Goal: Information Seeking & Learning: Learn about a topic

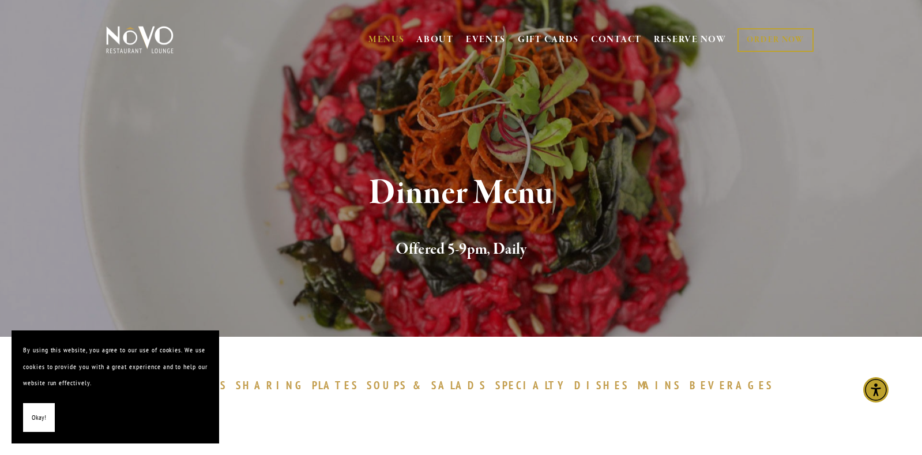
click at [163, 254] on h2 "Offered 5-9pm, Daily" at bounding box center [461, 250] width 673 height 24
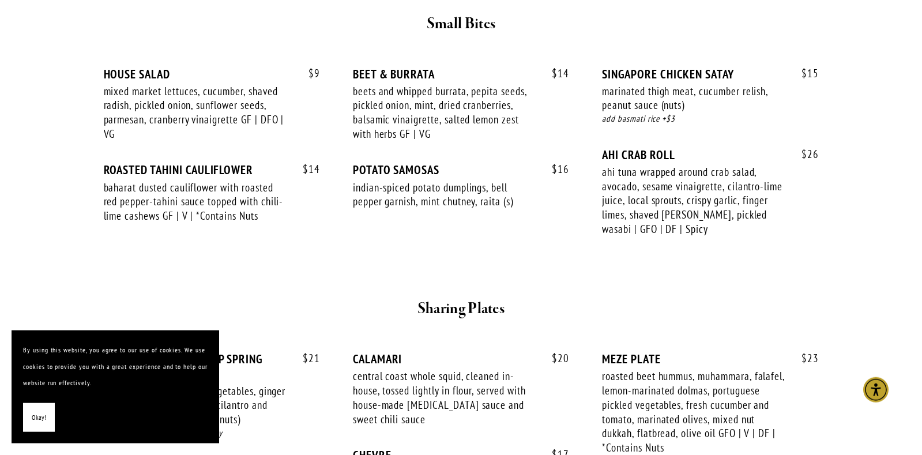
scroll to position [476, 0]
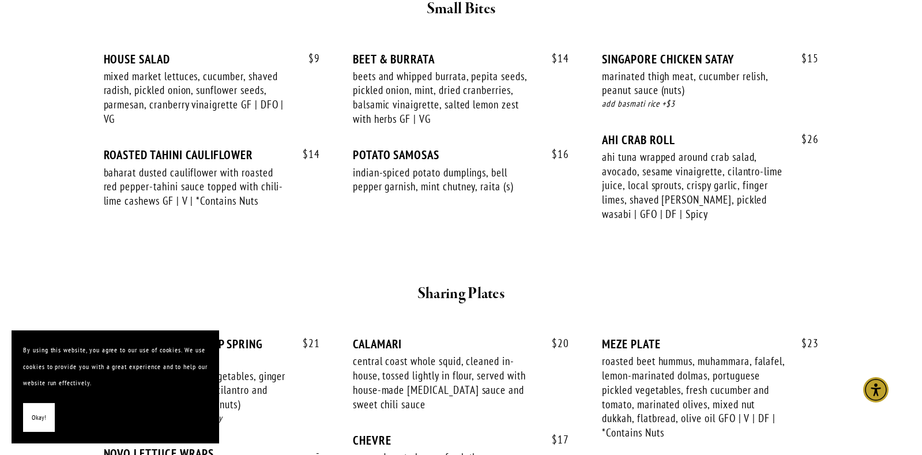
click at [134, 256] on div at bounding box center [461, 263] width 692 height 20
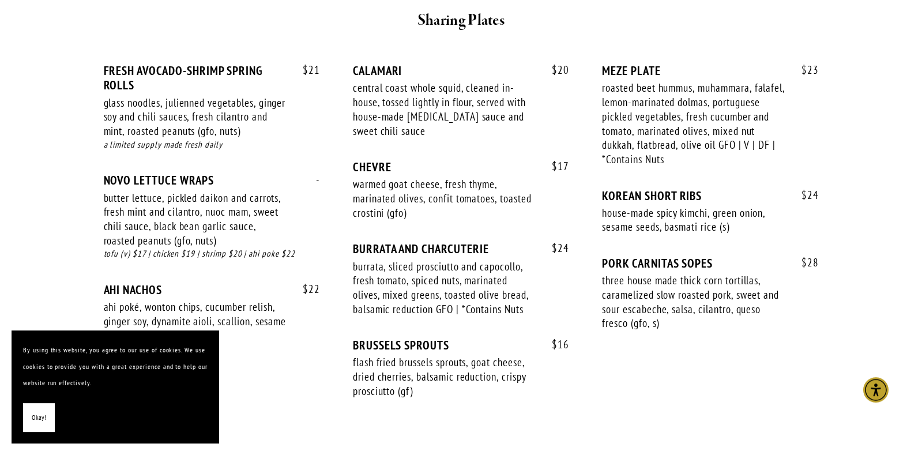
scroll to position [761, 0]
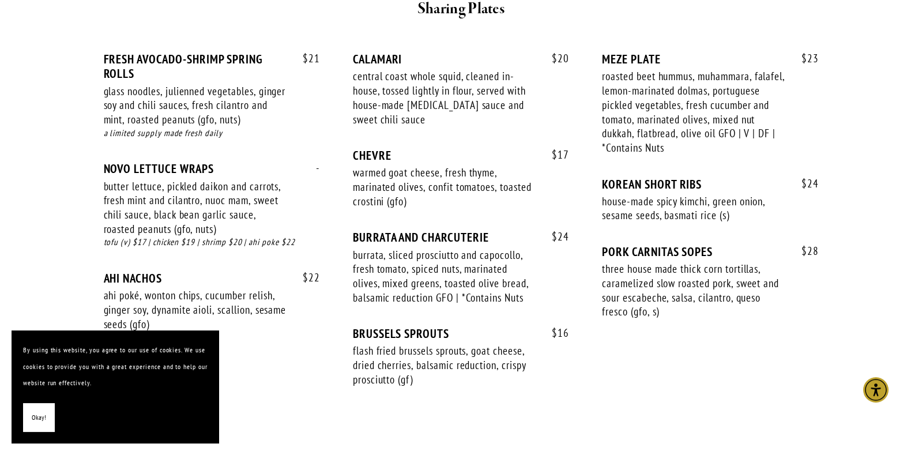
click at [117, 248] on div "tofu (v) $17 | chicken $19 | shrimp $20 | ahi poke $22" at bounding box center [212, 242] width 216 height 13
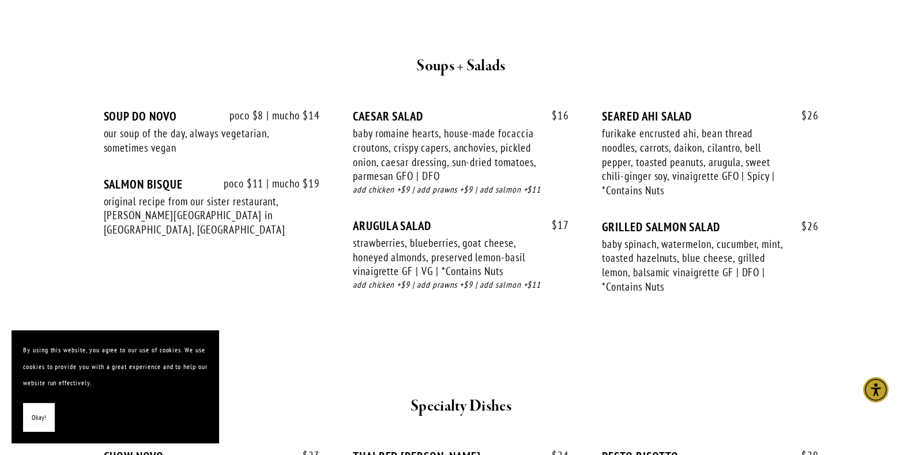
scroll to position [1199, 0]
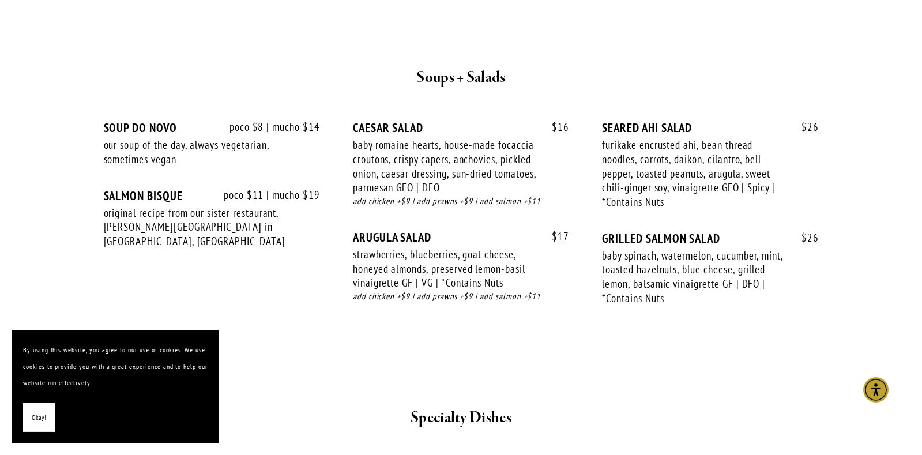
click at [309, 416] on h2 "Specialty Dishes" at bounding box center [461, 418] width 673 height 24
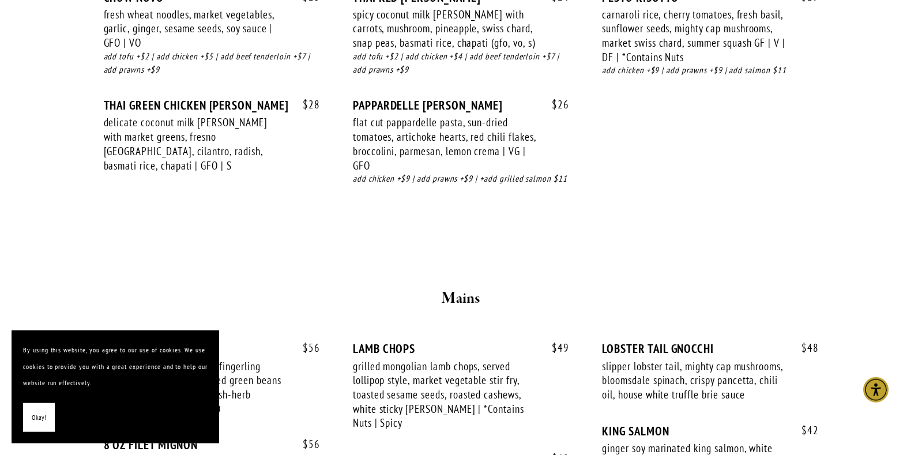
scroll to position [1679, 0]
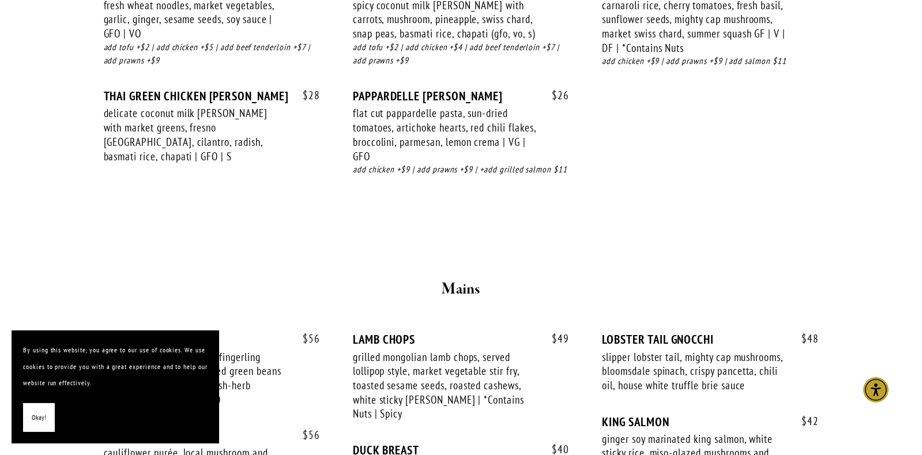
click at [530, 426] on div "$ 49 LAMB CHOPS grilled mongolian lamb chops, served lollipop style, market veg…" at bounding box center [461, 387] width 216 height 111
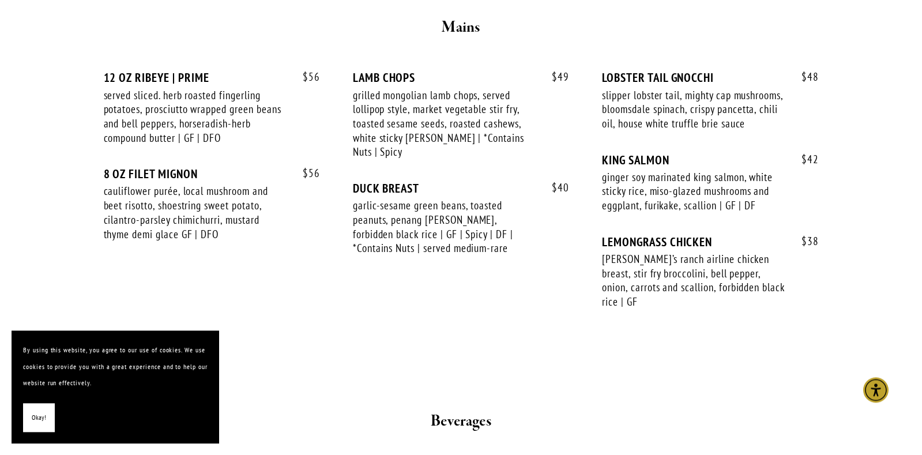
scroll to position [1937, 0]
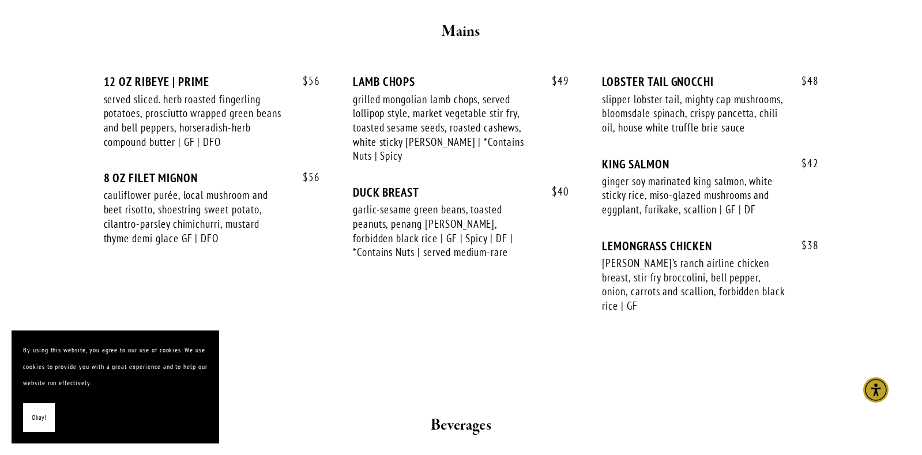
click at [556, 439] on div "Beverages" at bounding box center [461, 426] width 692 height 44
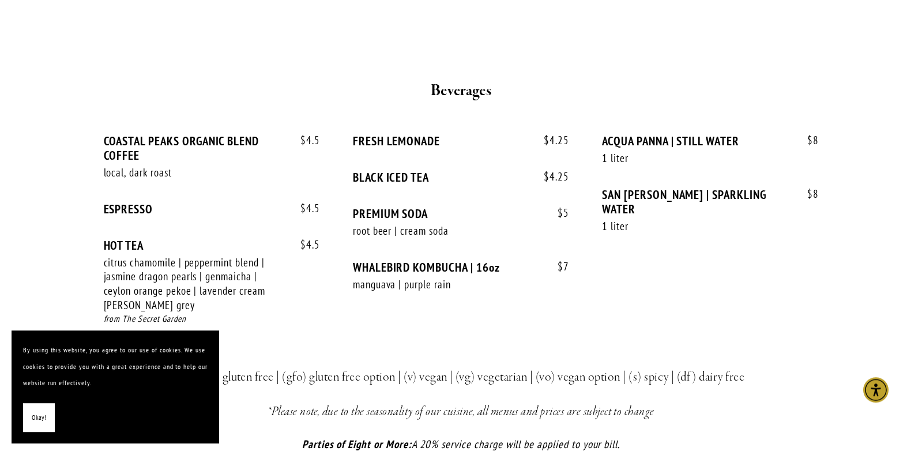
scroll to position [2297, 0]
